Goal: Task Accomplishment & Management: Use online tool/utility

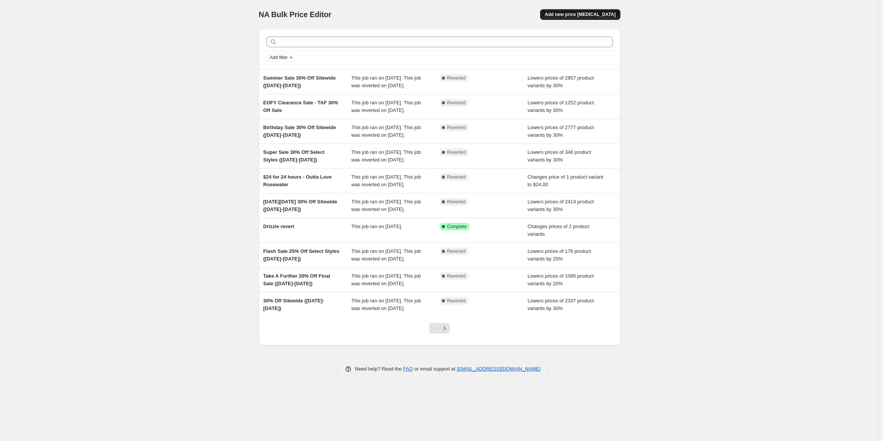
click at [581, 16] on span "Add new price [MEDICAL_DATA]" at bounding box center [580, 14] width 71 height 6
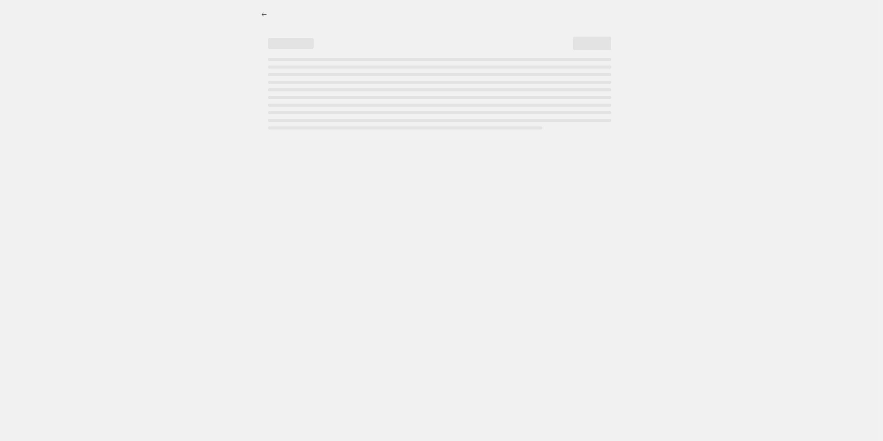
select select "percentage"
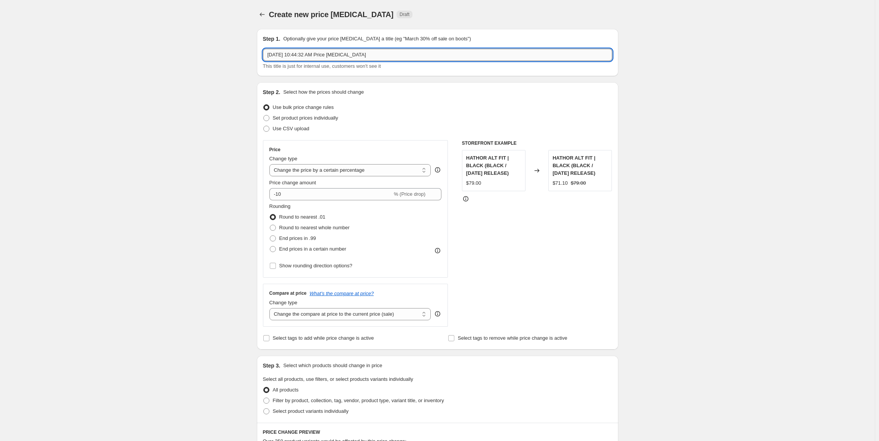
click at [330, 58] on input "[DATE] 10:44:32 AM Price [MEDICAL_DATA]" at bounding box center [437, 55] width 349 height 12
paste input "Super Sale - 25% Off Select Styles ([DATE]-[DATE])"
type input "Super Sale - 25% Off Select Styles ([DATE]-[DATE])"
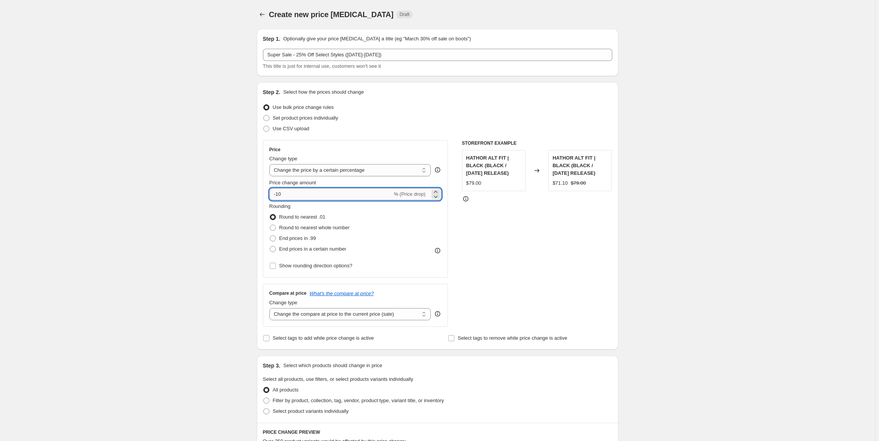
drag, startPoint x: 277, startPoint y: 193, endPoint x: 306, endPoint y: 196, distance: 29.0
click at [306, 196] on input "-10" at bounding box center [331, 194] width 123 height 12
click at [275, 199] on input "-25" at bounding box center [331, 194] width 123 height 12
type input "-25"
click at [238, 200] on div "Create new price [MEDICAL_DATA]. This page is ready Create new price [MEDICAL_D…" at bounding box center [437, 367] width 875 height 735
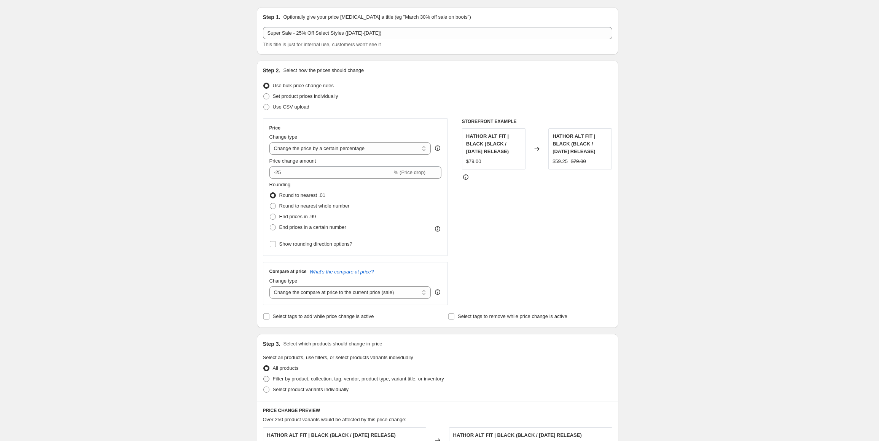
scroll to position [76, 0]
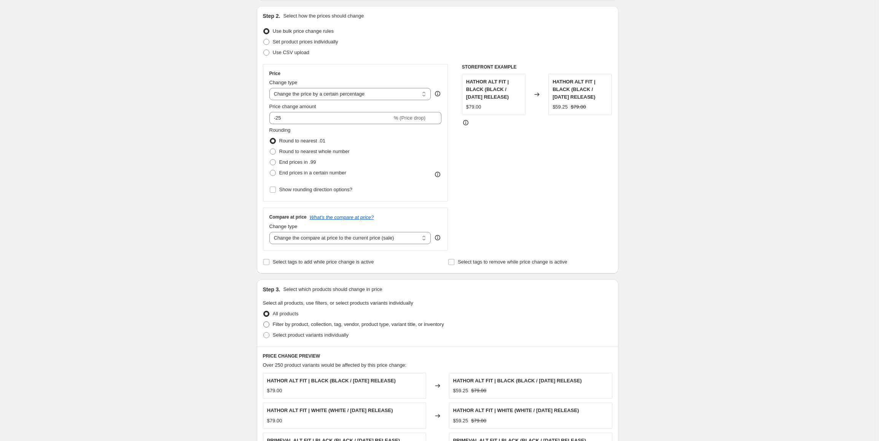
click at [311, 326] on span "Filter by product, collection, tag, vendor, product type, variant title, or inv…" at bounding box center [358, 324] width 171 height 6
click at [264, 322] on input "Filter by product, collection, tag, vendor, product type, variant title, or inv…" at bounding box center [263, 321] width 0 height 0
radio input "true"
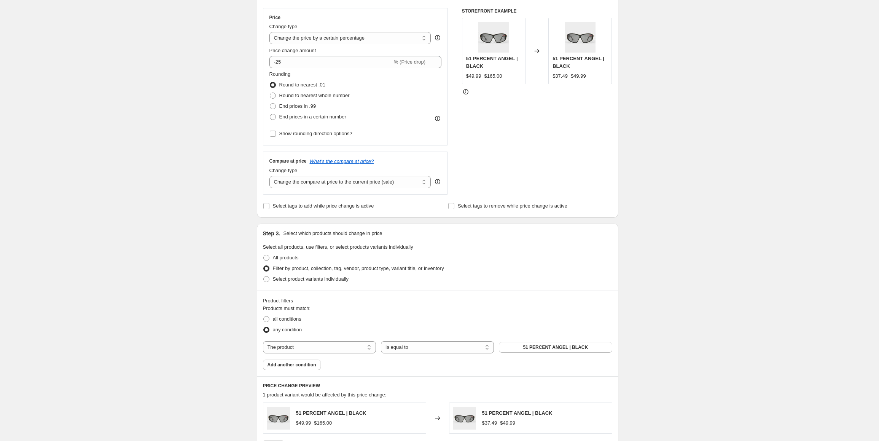
scroll to position [152, 0]
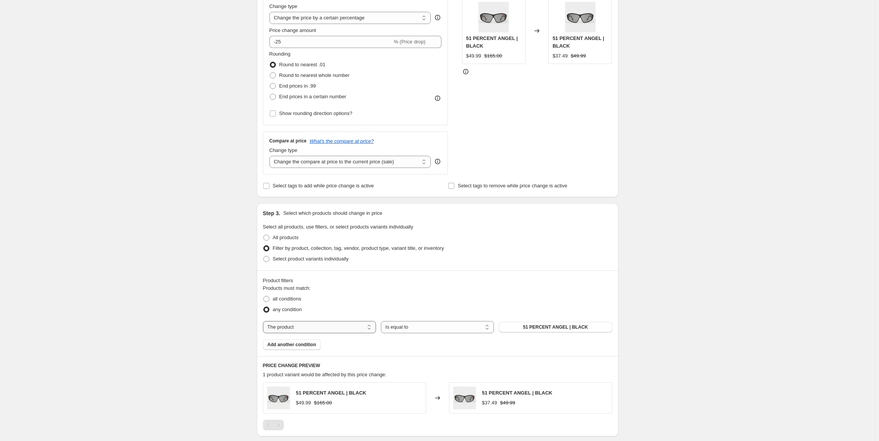
click at [315, 330] on select "The product The product's collection The product's tag The product's vendor The…" at bounding box center [319, 327] width 113 height 12
select select "tag"
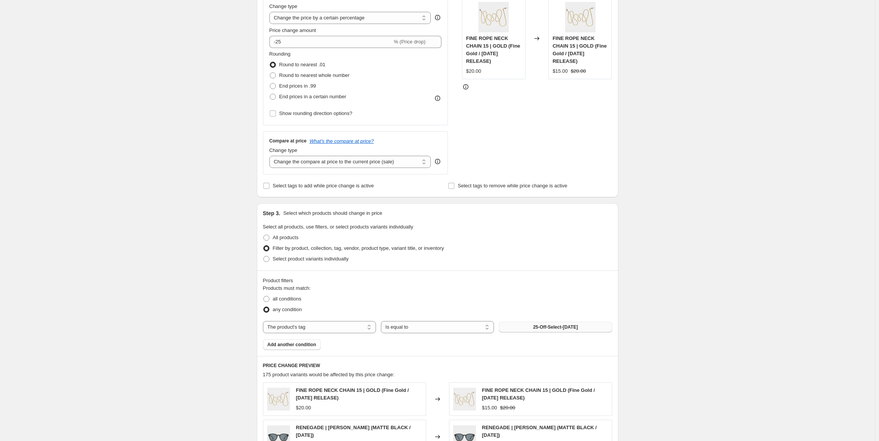
click at [538, 329] on span "25-Off-Select-[DATE]" at bounding box center [555, 327] width 45 height 6
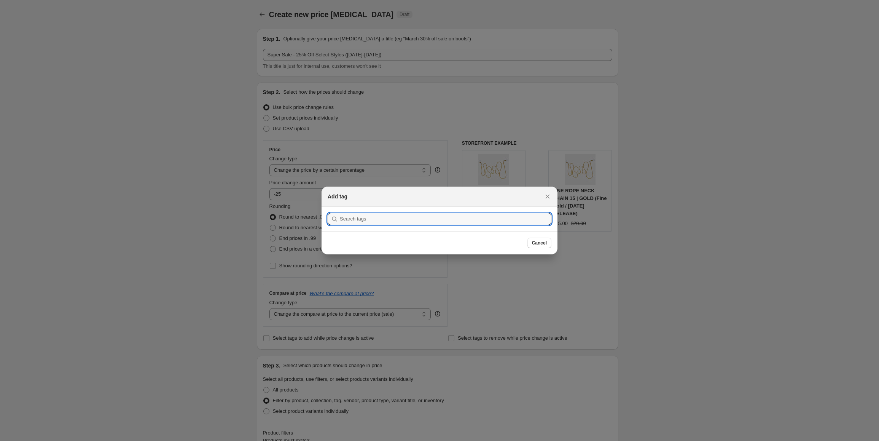
scroll to position [0, 0]
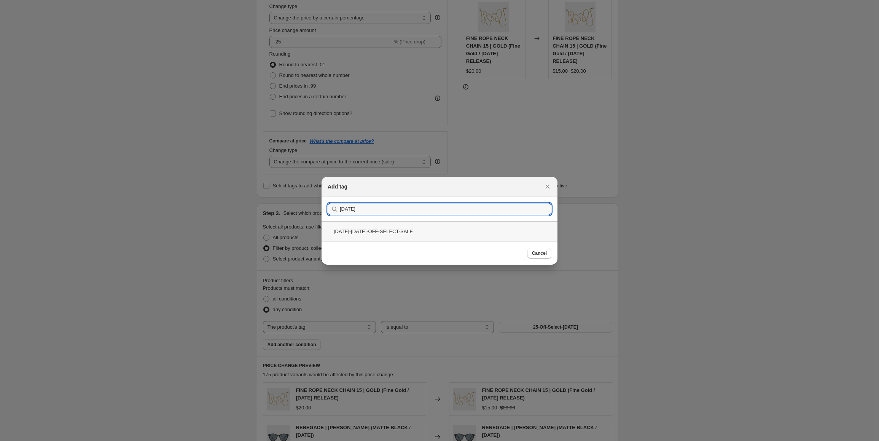
type input "[DATE]"
click at [372, 234] on div "[DATE]-[DATE]-OFF-SELECT-SALE" at bounding box center [440, 231] width 236 height 20
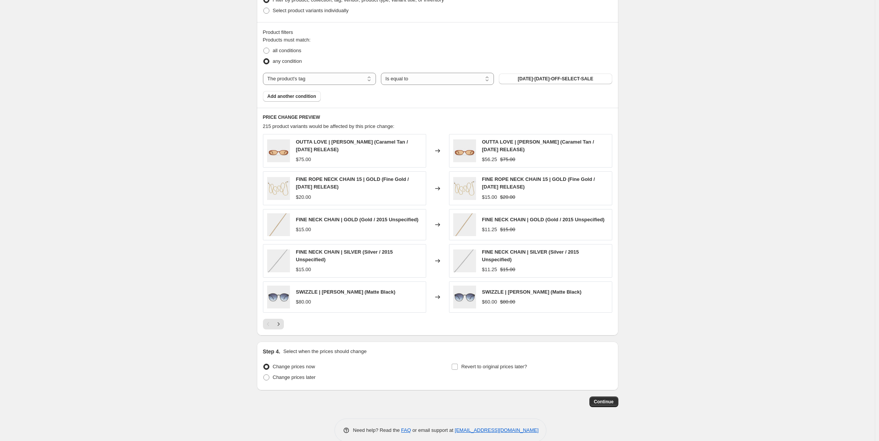
scroll to position [411, 0]
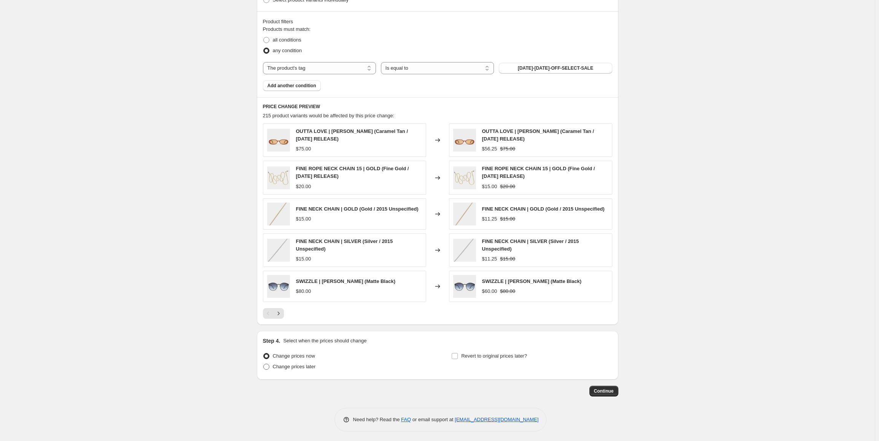
click at [295, 367] on span "Change prices later" at bounding box center [294, 367] width 43 height 6
click at [264, 364] on input "Change prices later" at bounding box center [263, 364] width 0 height 0
radio input "true"
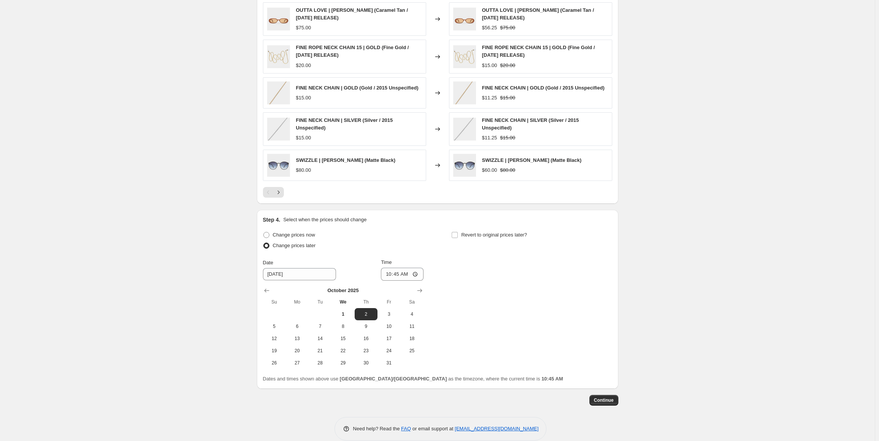
scroll to position [541, 0]
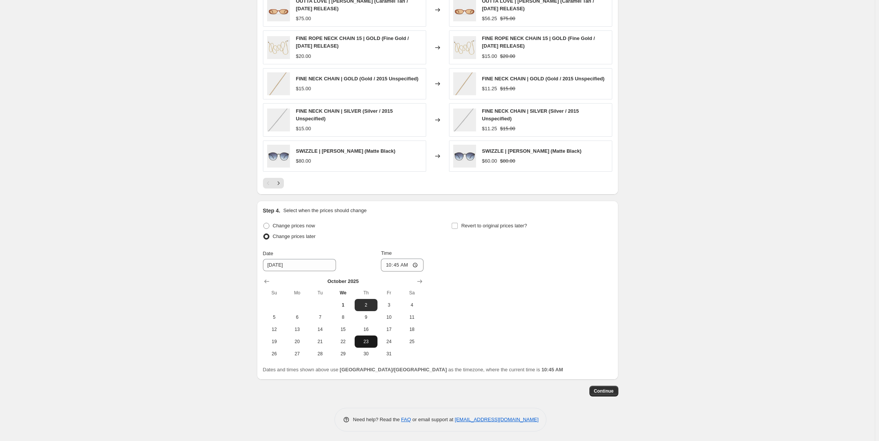
click at [364, 343] on button "23" at bounding box center [366, 341] width 23 height 12
type input "[DATE]"
click at [393, 266] on input "10:45" at bounding box center [402, 264] width 43 height 13
type input "04:00"
click at [477, 226] on span "Revert to original prices later?" at bounding box center [494, 226] width 66 height 6
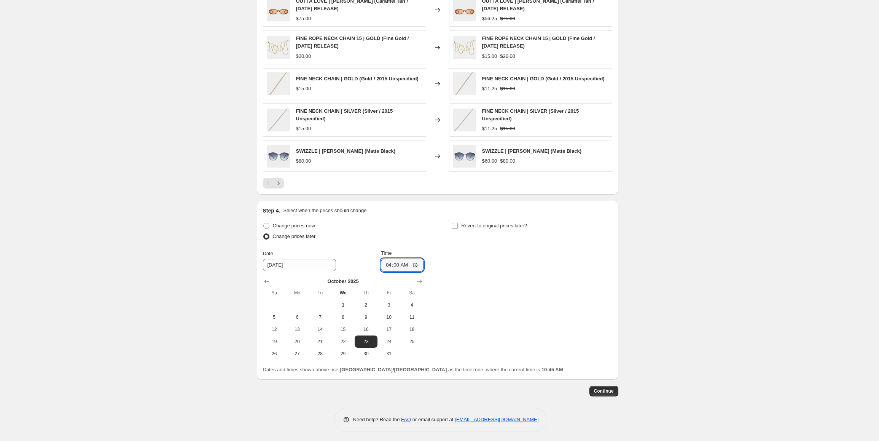
click at [458, 226] on input "Revert to original prices later?" at bounding box center [455, 226] width 6 height 6
checkbox input "true"
click at [559, 352] on span "30" at bounding box center [554, 354] width 17 height 6
type input "[DATE]"
click at [577, 264] on input "10:45" at bounding box center [591, 264] width 43 height 13
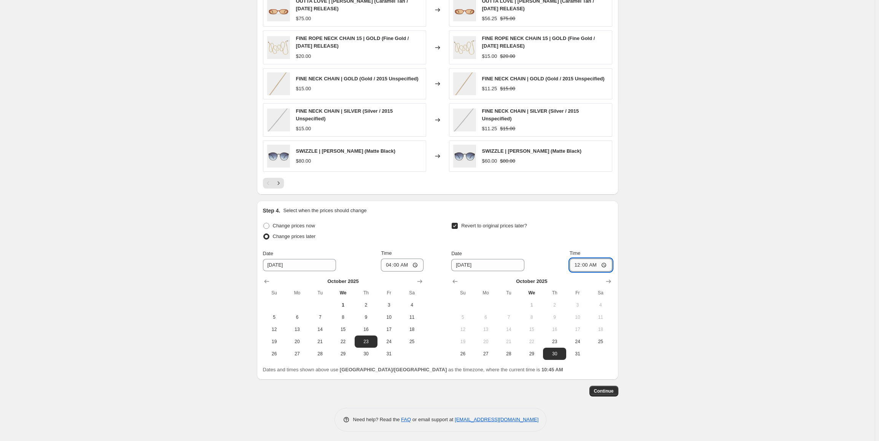
type input "00:01"
click at [603, 389] on span "Continue" at bounding box center [604, 391] width 20 height 6
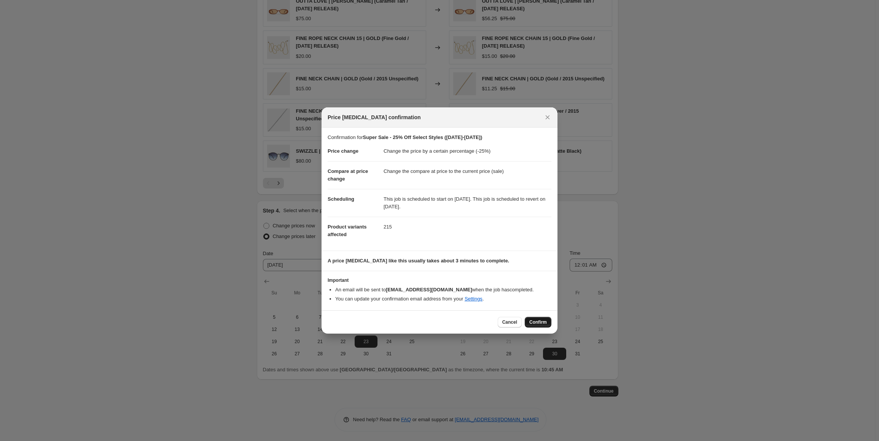
click at [534, 322] on span "Confirm" at bounding box center [538, 322] width 18 height 6
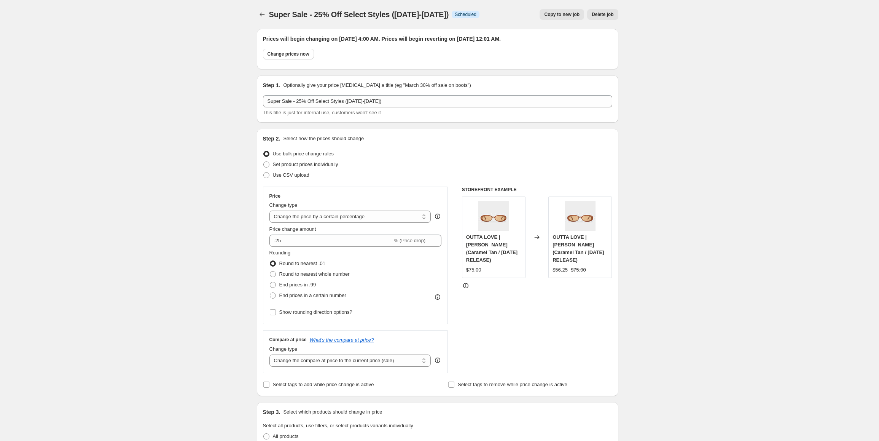
click at [383, 13] on span "Super Sale - 25% Off Select Styles ([DATE]-[DATE])" at bounding box center [359, 14] width 180 height 8
copy span "Super Sale - 25% Off Select Styles ([DATE]-[DATE])"
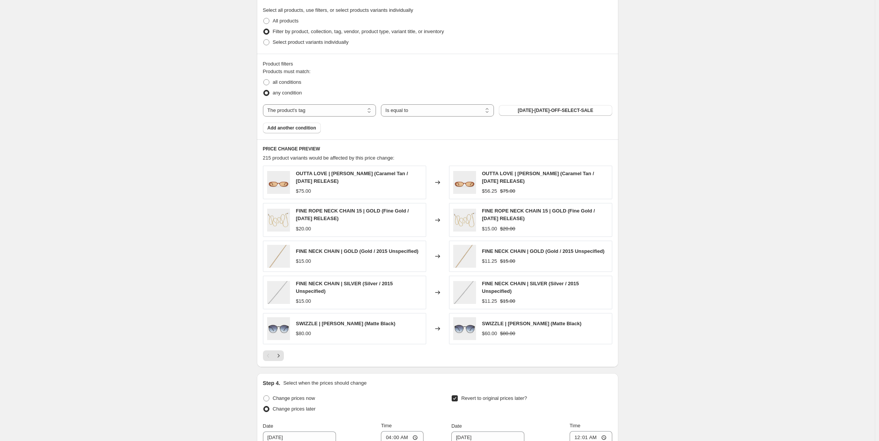
scroll to position [419, 0]
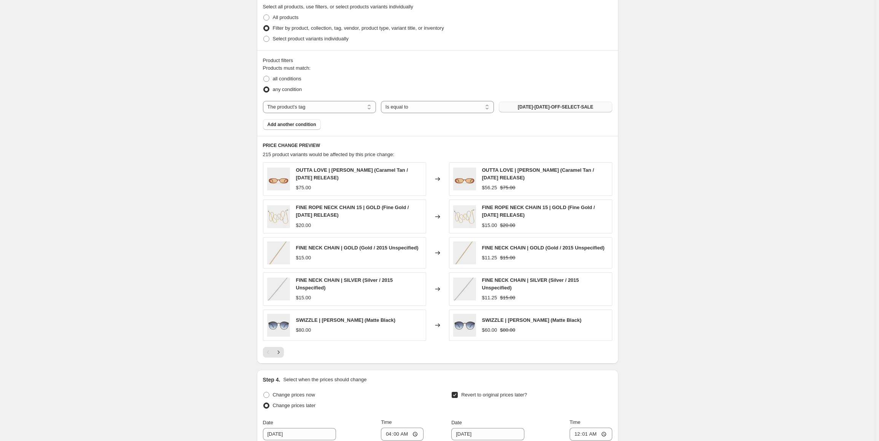
drag, startPoint x: 589, startPoint y: 107, endPoint x: 547, endPoint y: 106, distance: 41.9
click at [547, 106] on button "[DATE]-[DATE]-OFF-SELECT-SALE" at bounding box center [555, 107] width 113 height 11
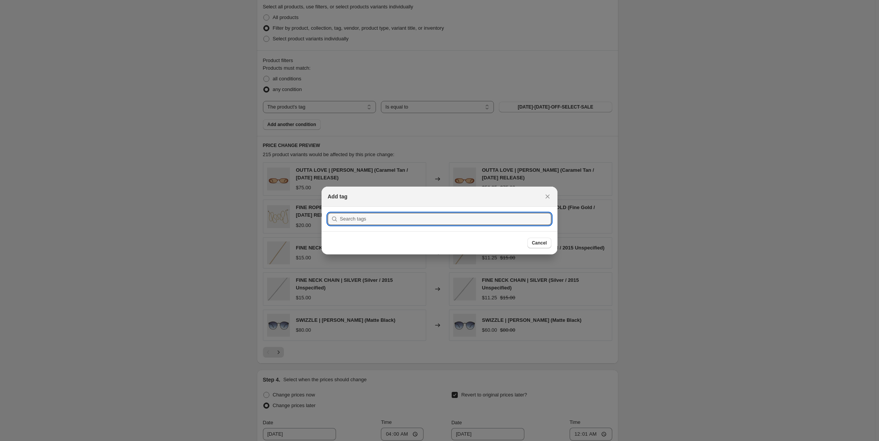
drag, startPoint x: 738, startPoint y: 180, endPoint x: 641, endPoint y: 137, distance: 106.4
click at [738, 178] on div at bounding box center [439, 220] width 879 height 441
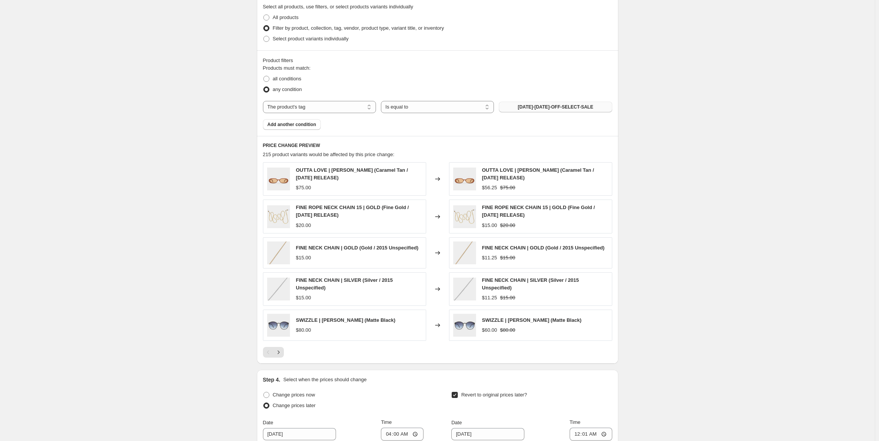
click at [569, 109] on span "[DATE]-[DATE]-OFF-SELECT-SALE" at bounding box center [555, 107] width 75 height 6
click at [558, 102] on button "[DATE]-[DATE]-OFF-SELECT-SALE" at bounding box center [555, 107] width 113 height 11
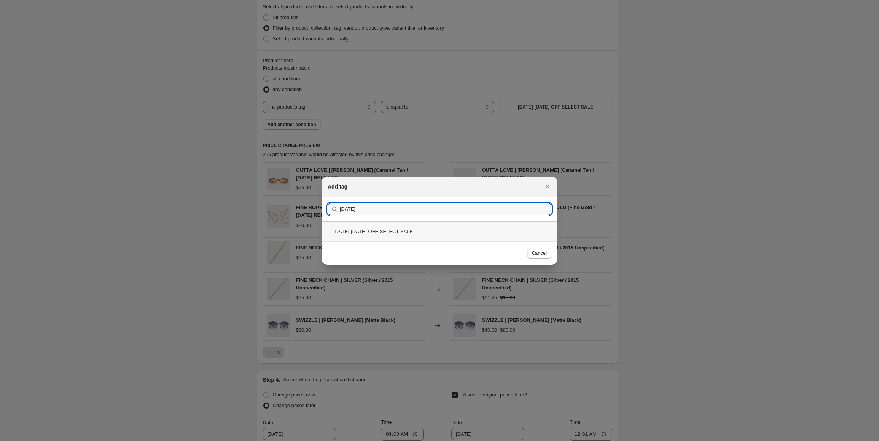
type input "[DATE]"
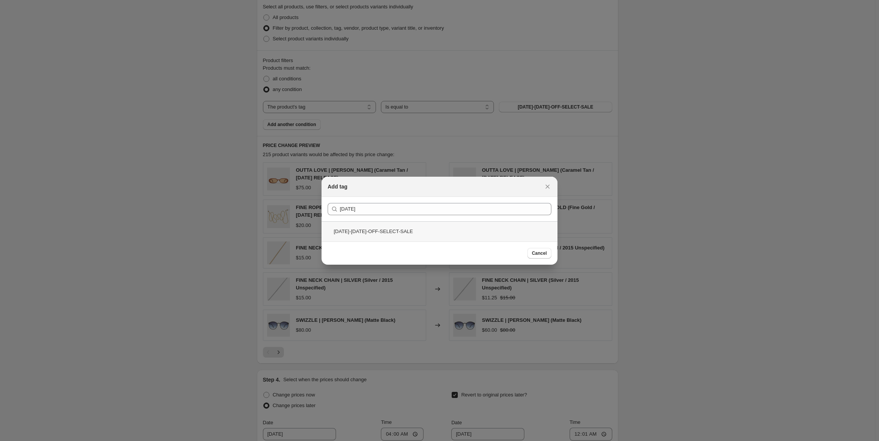
click at [365, 230] on div "[DATE]-[DATE]-OFF-SELECT-SALE" at bounding box center [440, 231] width 236 height 20
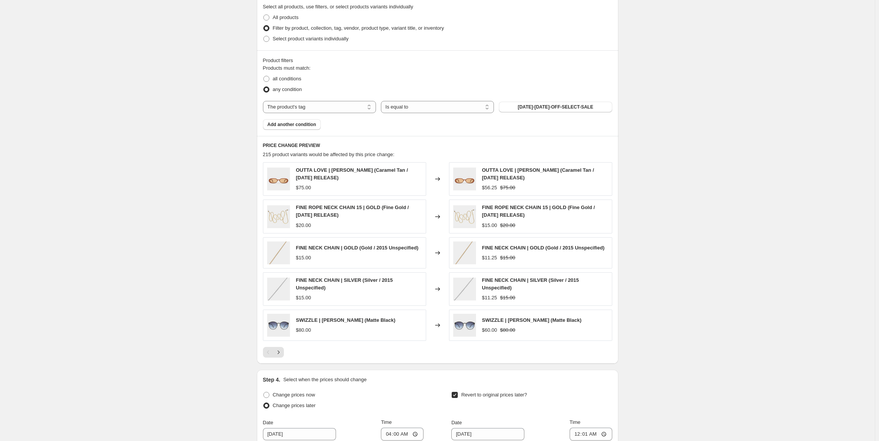
drag, startPoint x: 575, startPoint y: 106, endPoint x: 665, endPoint y: 94, distance: 91.0
click at [665, 94] on div "Super Sale - 25% Off Select Styles ([DATE]-[DATE]). This page is ready Super Sa…" at bounding box center [437, 96] width 875 height 1030
drag, startPoint x: 56, startPoint y: 120, endPoint x: 2, endPoint y: 154, distance: 64.2
click at [53, 124] on div "Super Sale - 25% Off Select Styles ([DATE]-[DATE]). This page is ready Super Sa…" at bounding box center [437, 96] width 875 height 1030
